Goal: Task Accomplishment & Management: Use online tool/utility

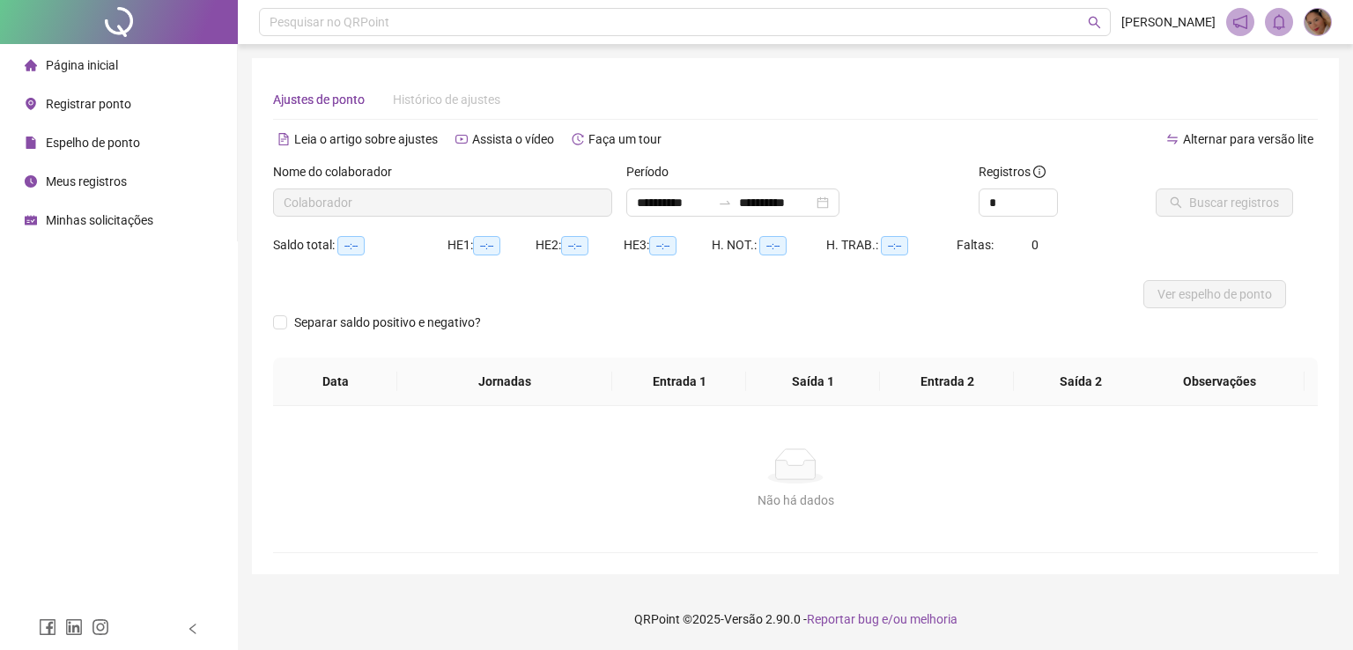
type input "**********"
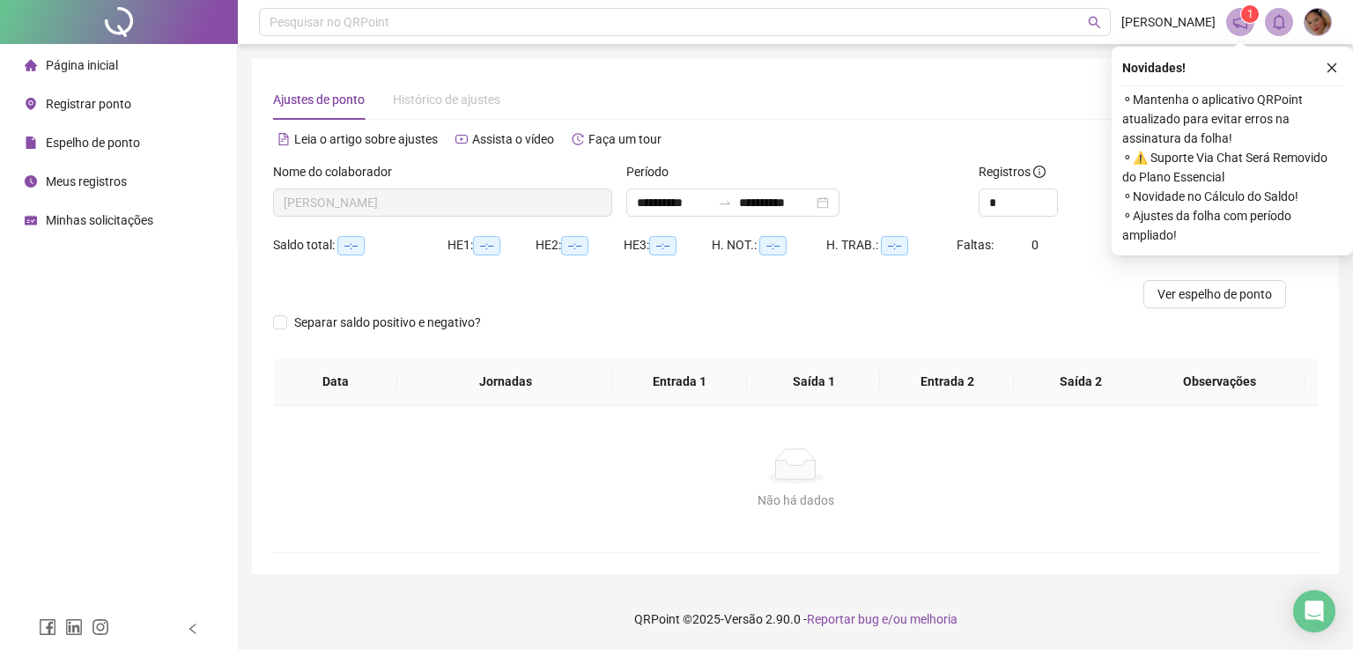
click at [80, 103] on span "Registrar ponto" at bounding box center [88, 104] width 85 height 14
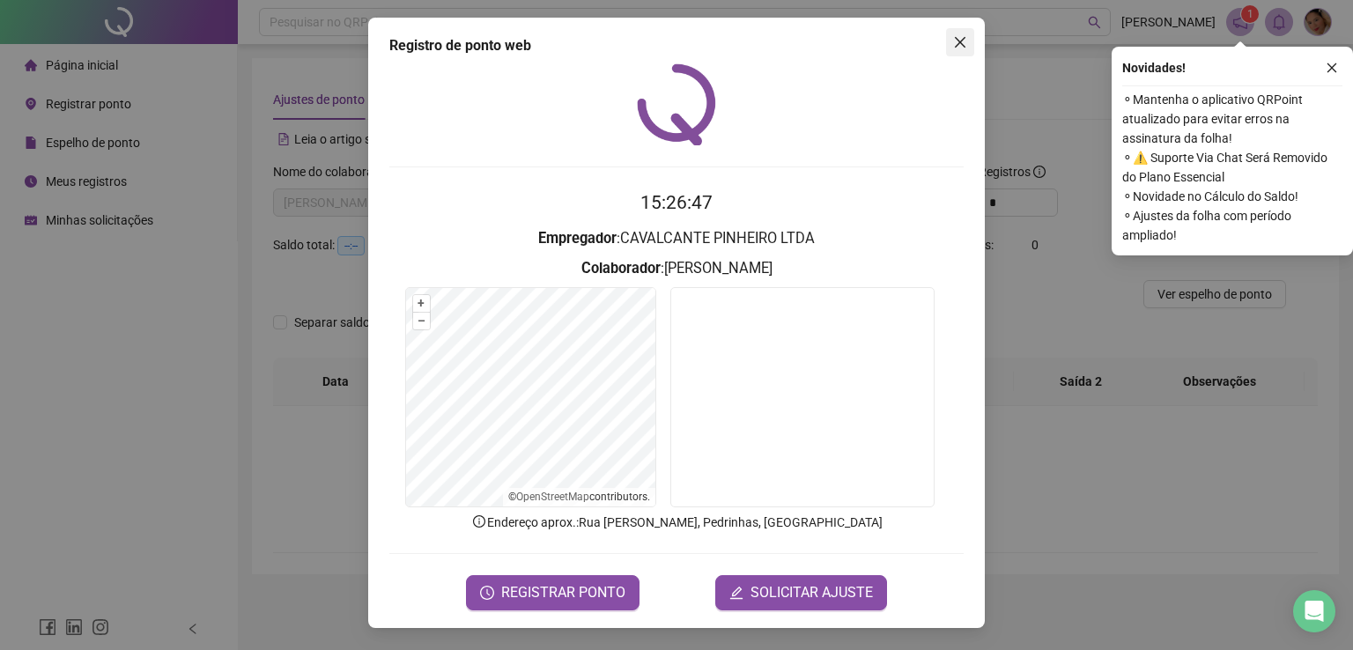
click at [959, 41] on icon "close" at bounding box center [960, 42] width 11 height 11
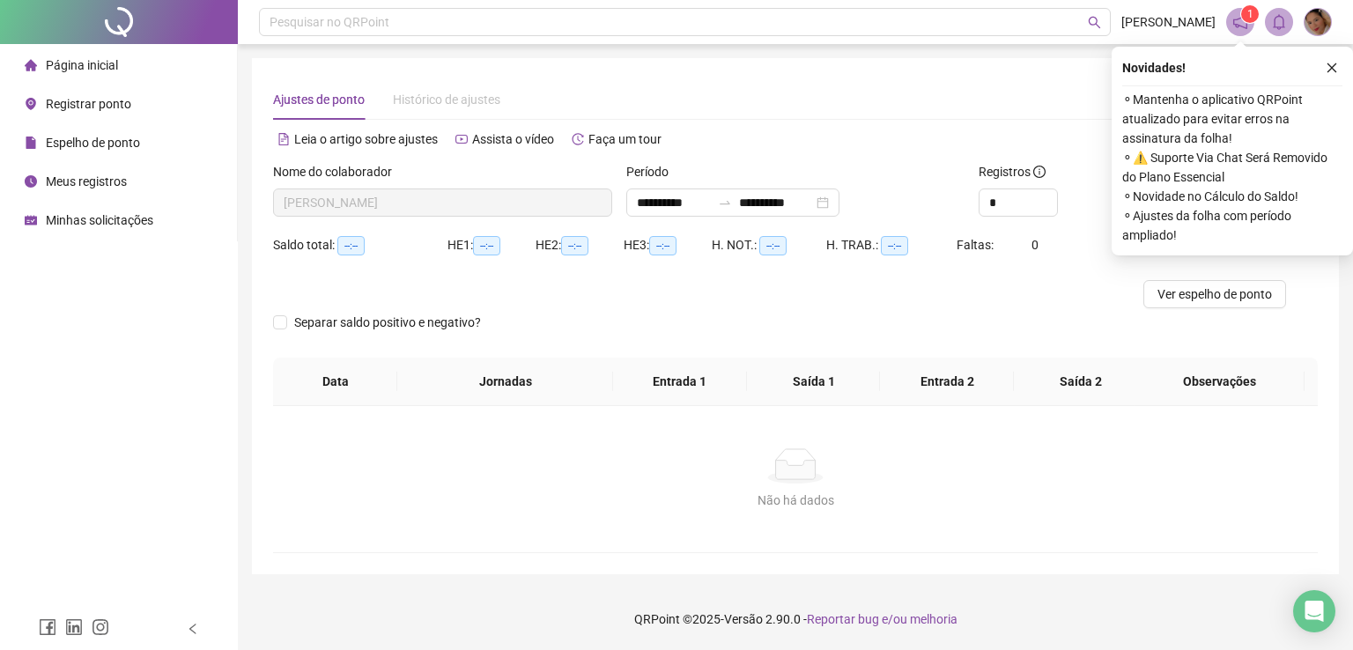
click at [701, 495] on div "Não há dados" at bounding box center [795, 500] width 1003 height 19
